Goal: Navigation & Orientation: Find specific page/section

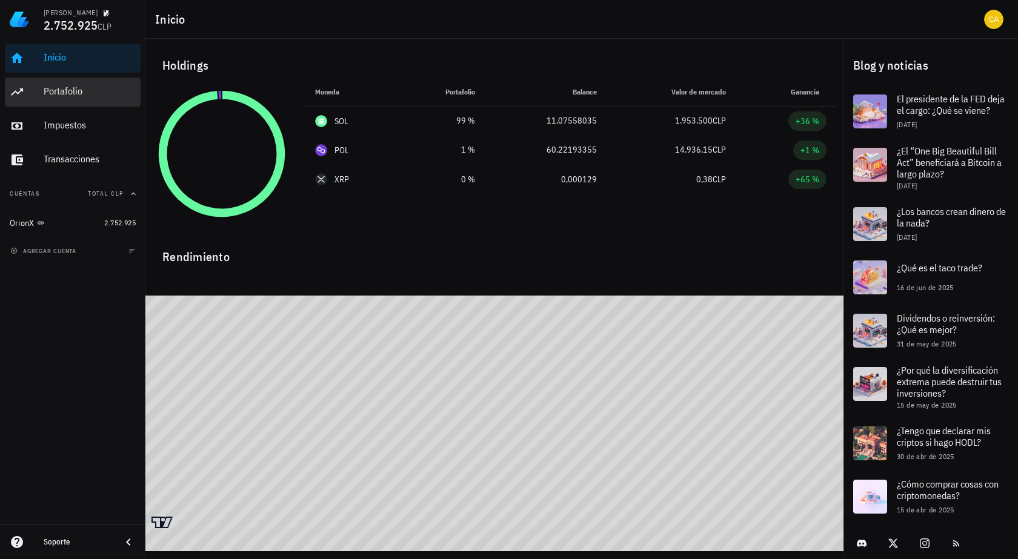
click at [105, 89] on div "Portafolio" at bounding box center [90, 91] width 92 height 12
